Goal: Task Accomplishment & Management: Manage account settings

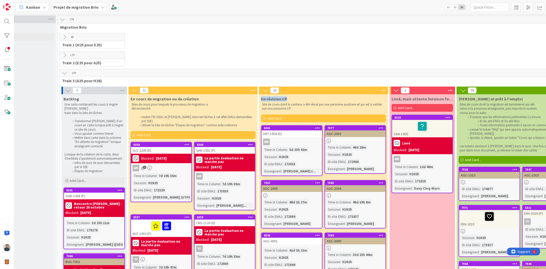
scroll to position [0, 25]
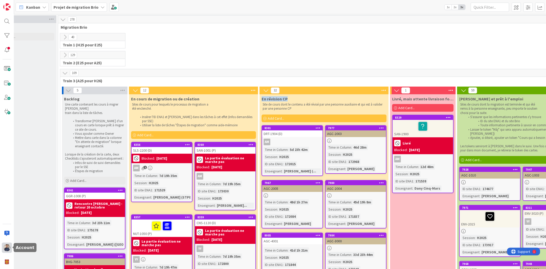
click at [6, 248] on img at bounding box center [6, 247] width 7 height 7
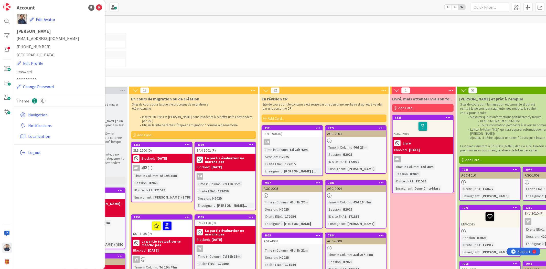
click at [67, 184] on div "**********" at bounding box center [59, 134] width 91 height 269
click at [6, 263] on img at bounding box center [6, 261] width 7 height 7
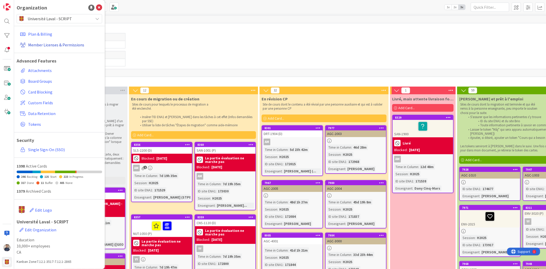
click at [59, 45] on link "Member Licenses & Permissions" at bounding box center [60, 44] width 84 height 9
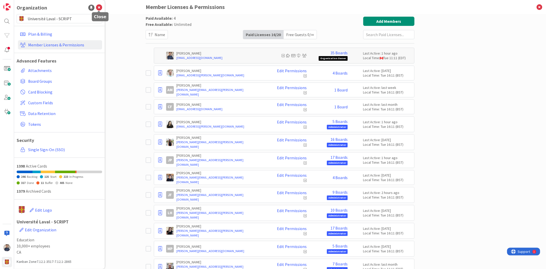
click at [98, 5] on icon at bounding box center [99, 8] width 6 height 6
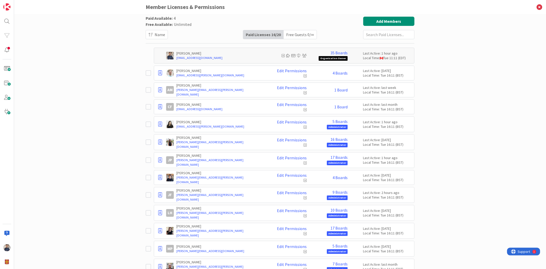
click at [116, 52] on div "Paid Available: 4 Free Available: Unlimited Name Paid Licenses 16 / 20 Free Gue…" at bounding box center [280, 141] width 532 height 255
click at [392, 20] on button "Add Members" at bounding box center [388, 21] width 51 height 9
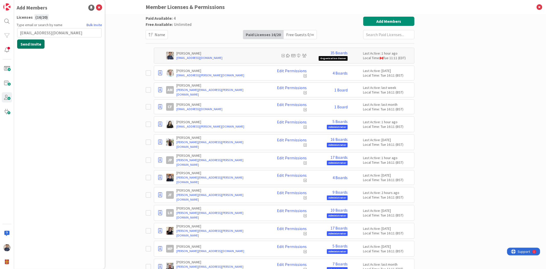
type input "[EMAIL_ADDRESS][DOMAIN_NAME]"
click at [37, 43] on button "Send Invite" at bounding box center [30, 43] width 27 height 9
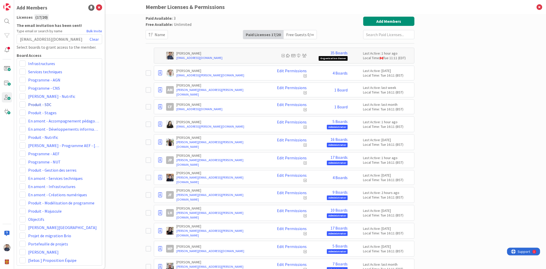
scroll to position [83, 0]
click at [24, 237] on span at bounding box center [22, 235] width 6 height 6
click at [45, 199] on span "Administrator" at bounding box center [56, 197] width 39 height 8
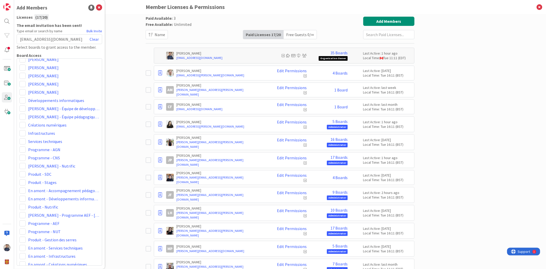
scroll to position [0, 0]
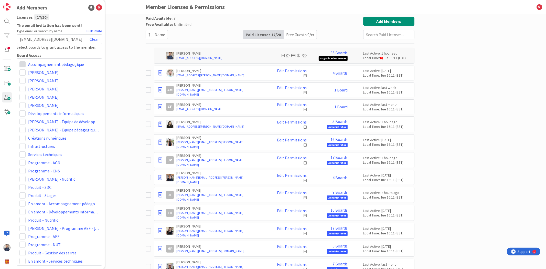
click at [23, 64] on span at bounding box center [22, 64] width 6 height 6
click at [39, 82] on span "Collaborator" at bounding box center [56, 84] width 39 height 8
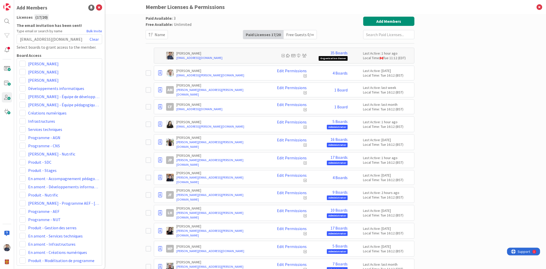
scroll to position [27, 0]
click at [21, 178] on span at bounding box center [22, 176] width 6 height 6
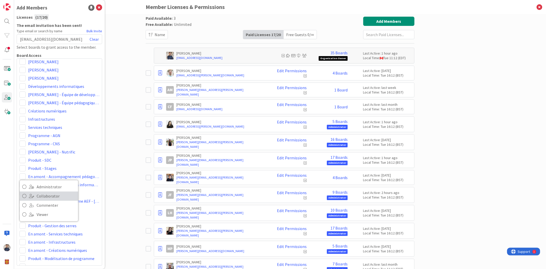
click at [40, 198] on span "Collaborator" at bounding box center [56, 196] width 39 height 8
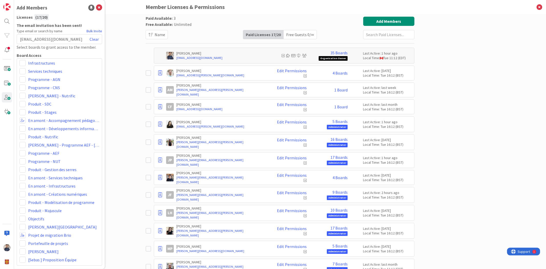
scroll to position [0, 0]
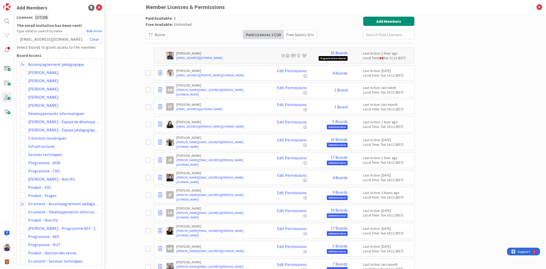
click at [126, 55] on div "Paid Available: 3 Free Available: Unlimited Name Paid Licenses 17 / 20 Free Gue…" at bounding box center [280, 141] width 532 height 255
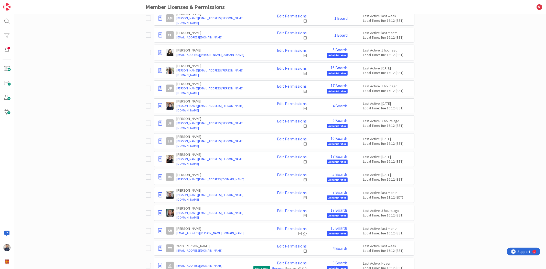
scroll to position [91, 0]
